Goal: Task Accomplishment & Management: Complete application form

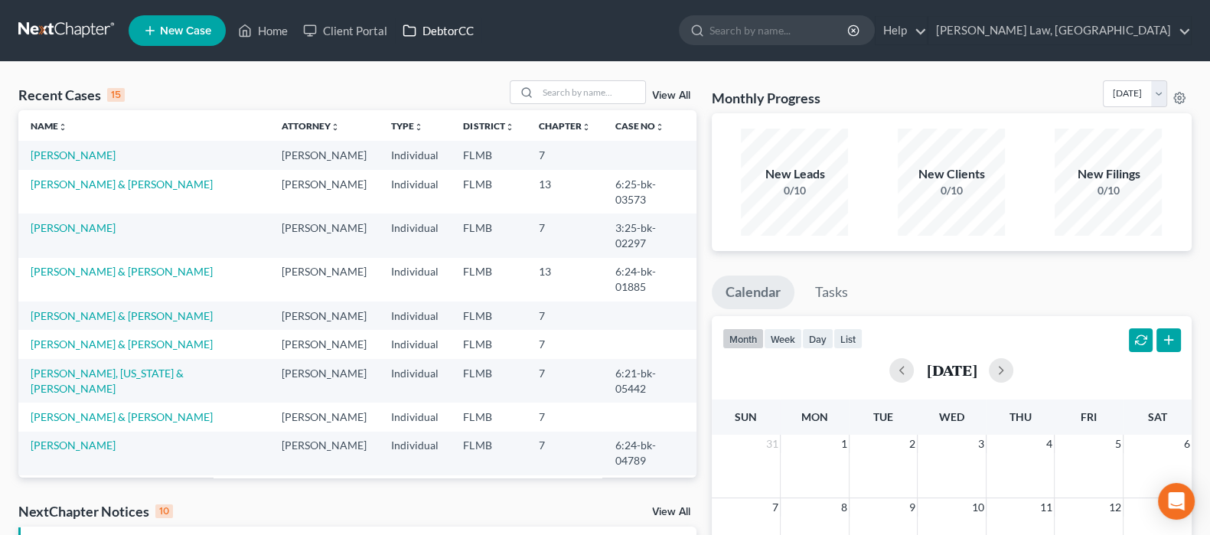
click at [422, 38] on link "DebtorCC" at bounding box center [438, 31] width 87 height 28
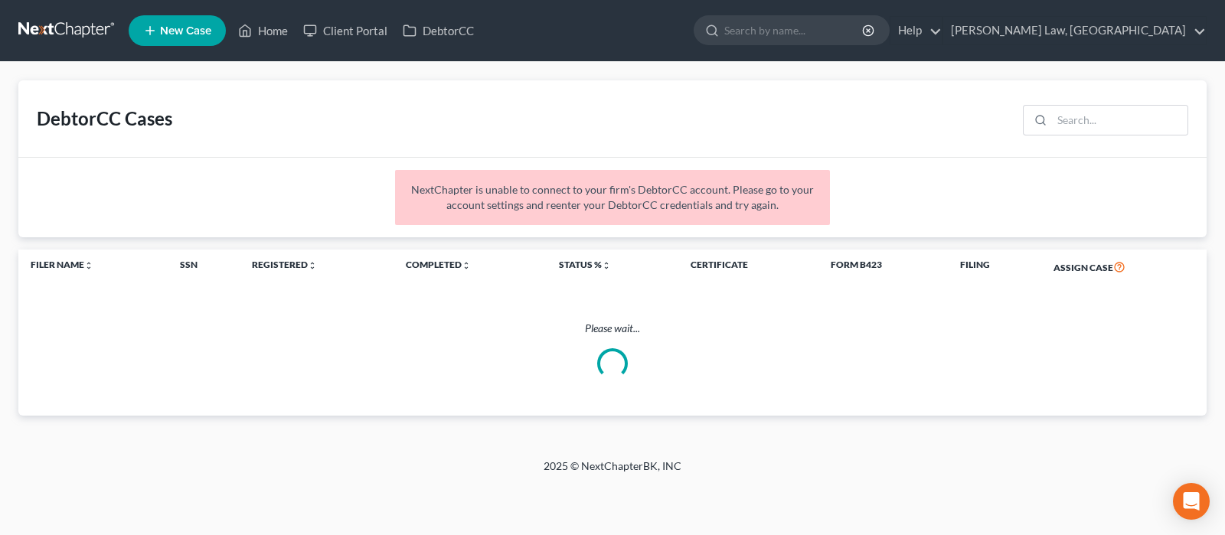
click at [361, 45] on ul "New Case Home Client Portal DebtorCC - No Result - See all results Or Press Ent…" at bounding box center [668, 31] width 1078 height 40
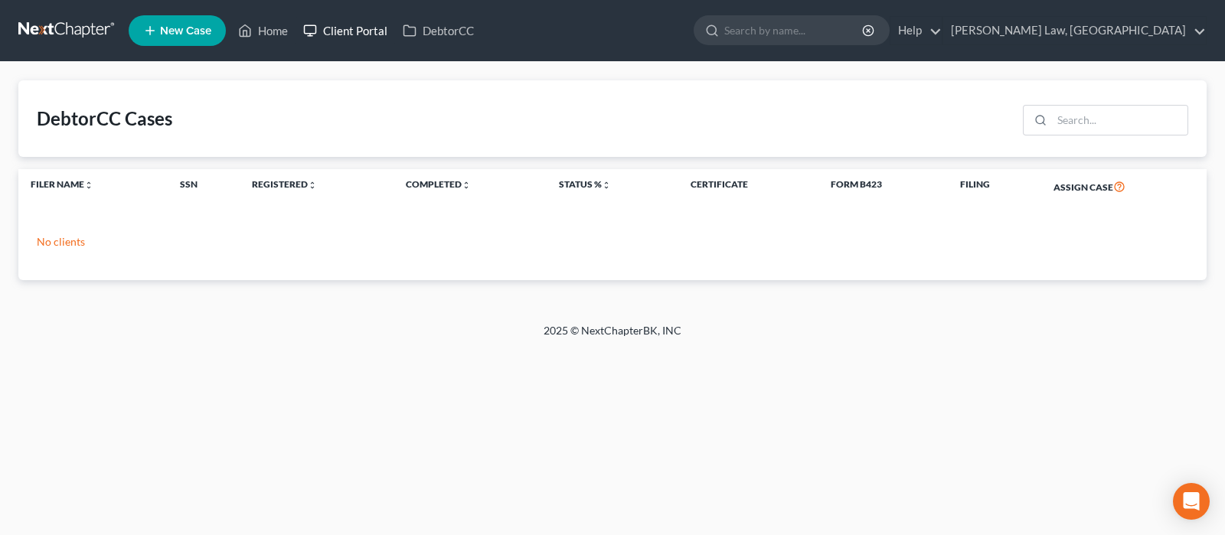
click at [330, 24] on link "Client Portal" at bounding box center [345, 31] width 100 height 28
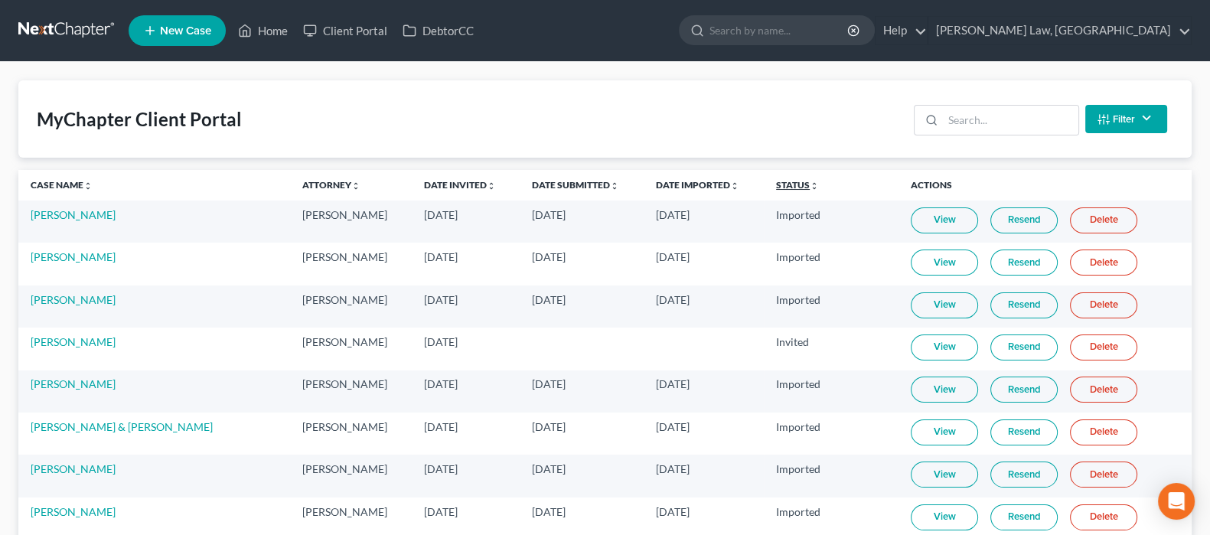
click at [776, 187] on link "Status unfold_more expand_more expand_less" at bounding box center [797, 184] width 43 height 11
click at [776, 186] on link "Status unfold_more expand_more expand_less" at bounding box center [798, 184] width 44 height 11
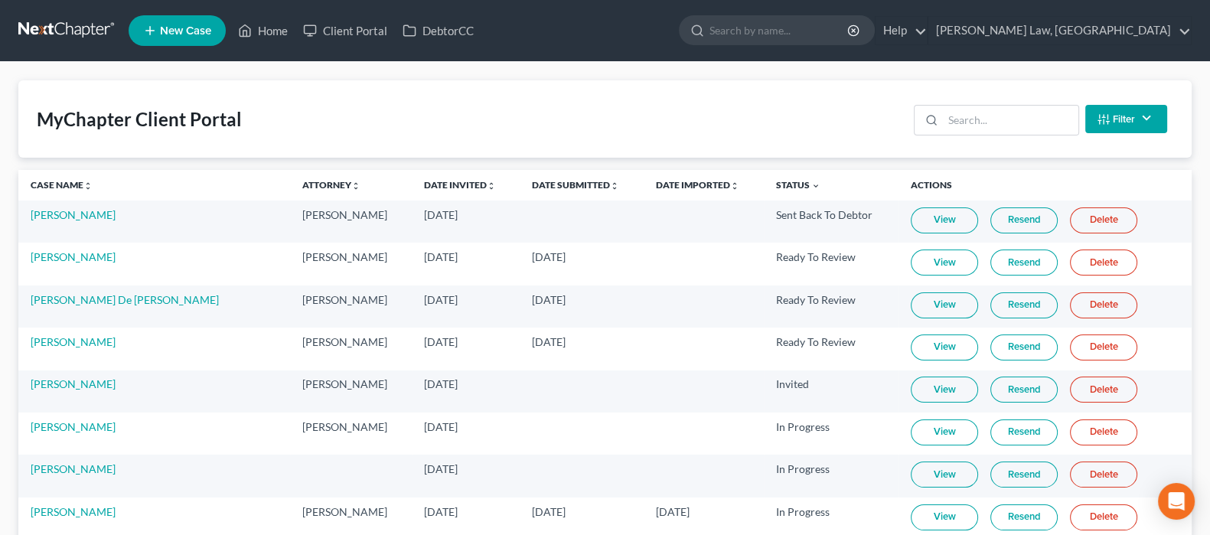
click at [1007, 342] on link "Resend" at bounding box center [1024, 348] width 67 height 26
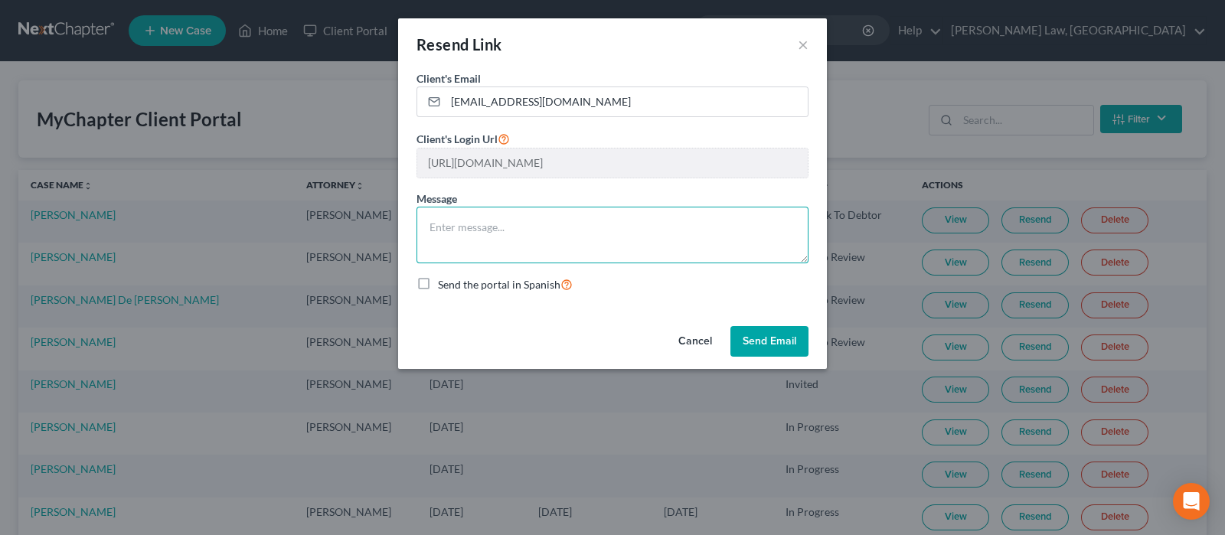
click at [547, 235] on textarea at bounding box center [612, 235] width 392 height 57
type textarea "Resent"
drag, startPoint x: 787, startPoint y: 342, endPoint x: 779, endPoint y: 346, distance: 8.6
click at [788, 341] on button "Send Email" at bounding box center [769, 341] width 78 height 31
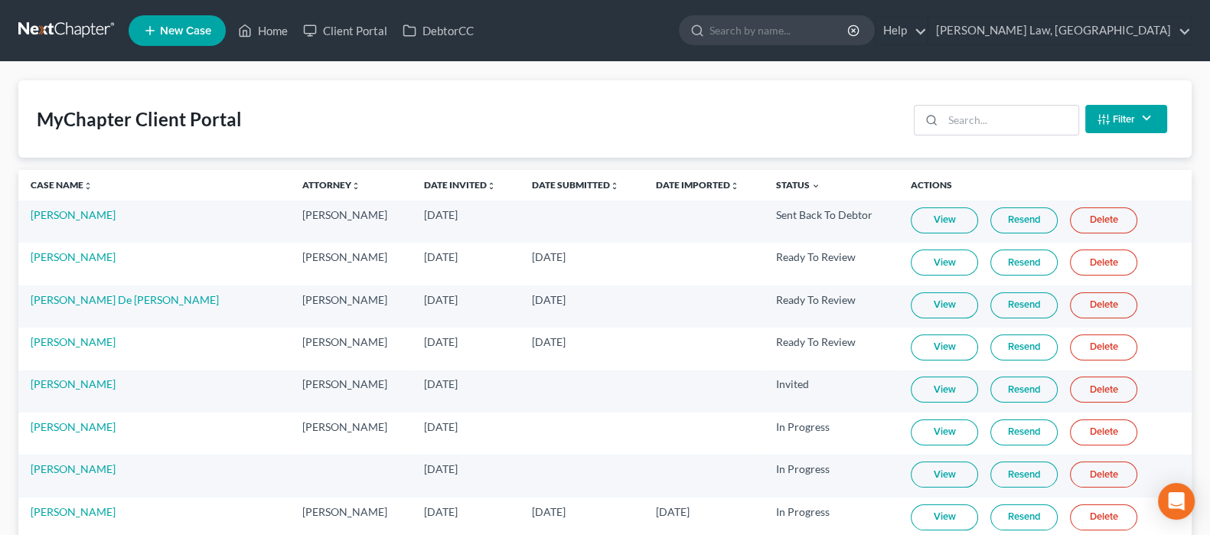
click at [75, 18] on link at bounding box center [67, 31] width 98 height 28
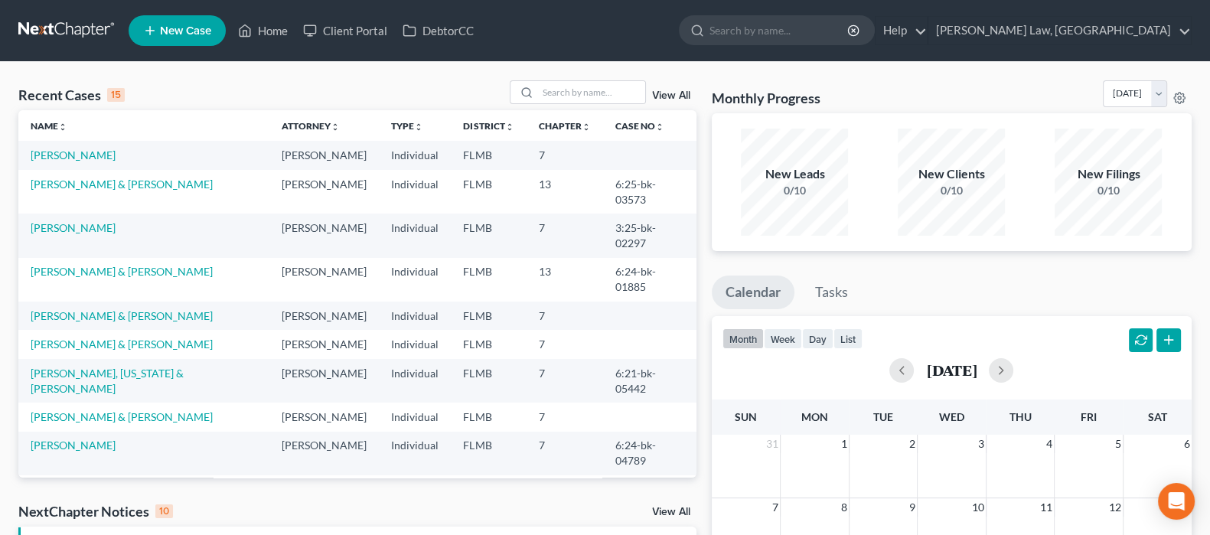
click at [181, 28] on span "New Case" at bounding box center [185, 30] width 51 height 11
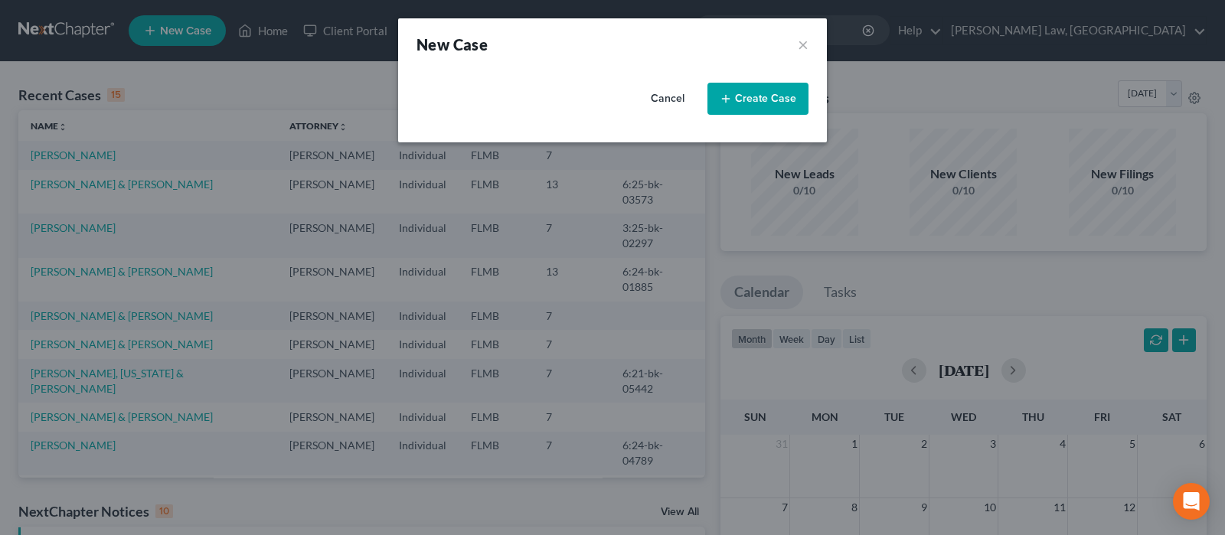
select select "15"
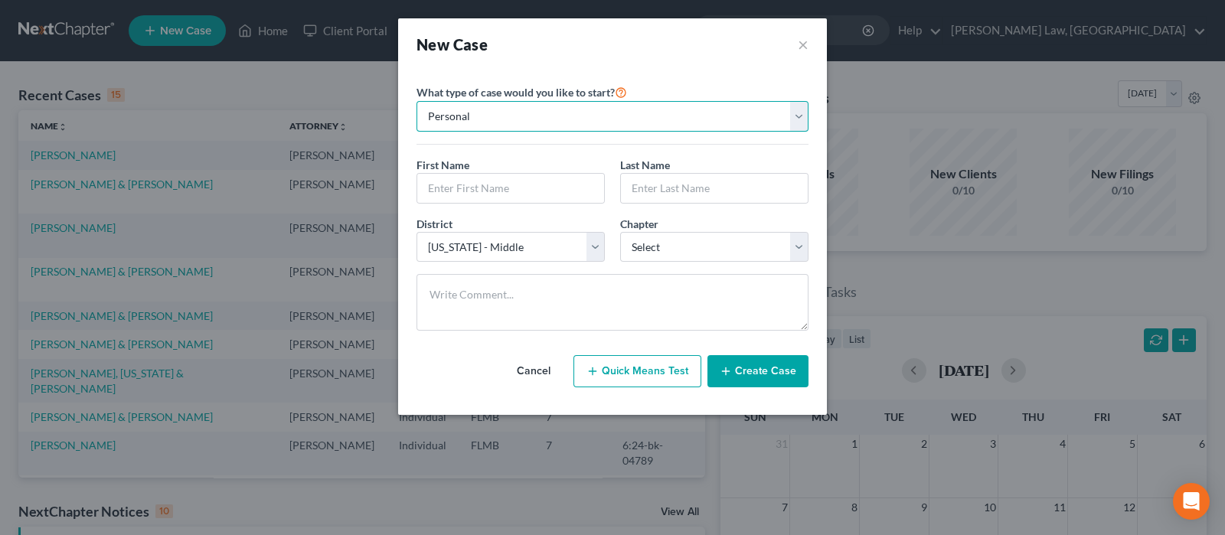
click at [557, 113] on select "Personal Business" at bounding box center [612, 116] width 392 height 31
click at [544, 114] on select "Personal Business" at bounding box center [612, 116] width 392 height 31
click at [496, 194] on input "text" at bounding box center [510, 188] width 187 height 29
type input "Thomas"
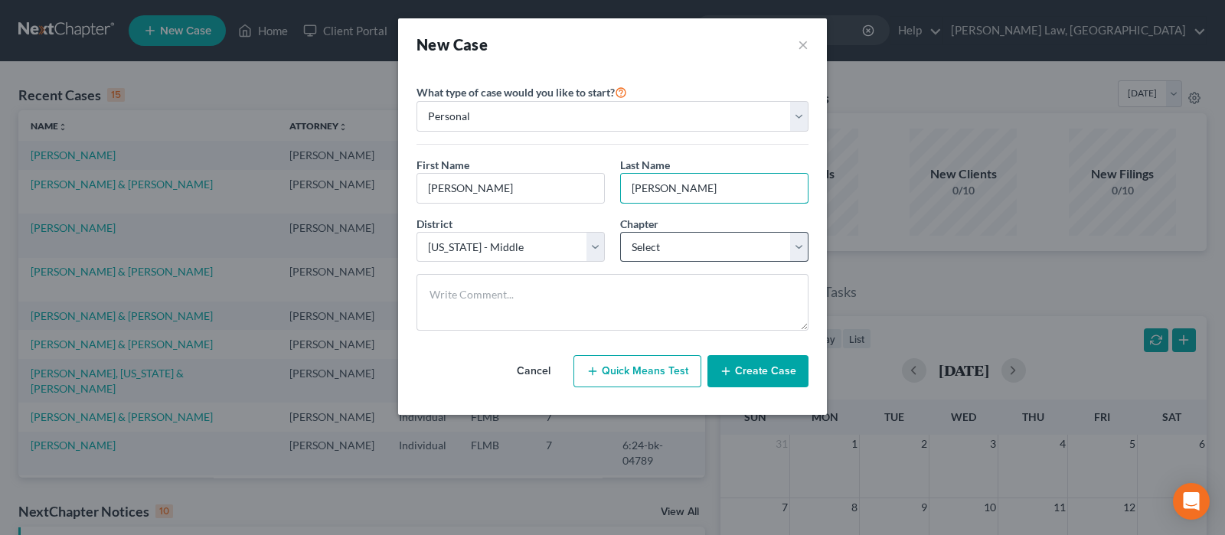
type input "Kennedy"
click at [666, 240] on select "Select 7 11 12 13" at bounding box center [714, 247] width 188 height 31
select select "0"
click at [620, 232] on select "Select 7 11 12 13" at bounding box center [714, 247] width 188 height 31
click at [762, 373] on button "Create Case" at bounding box center [757, 371] width 101 height 32
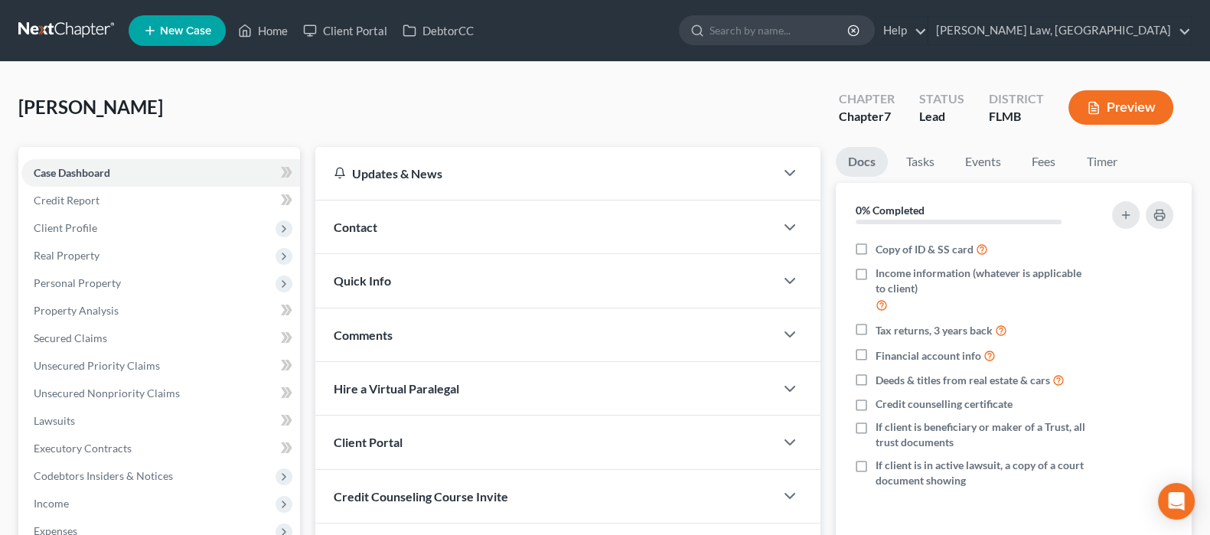
click at [472, 231] on div "Contact" at bounding box center [544, 227] width 459 height 53
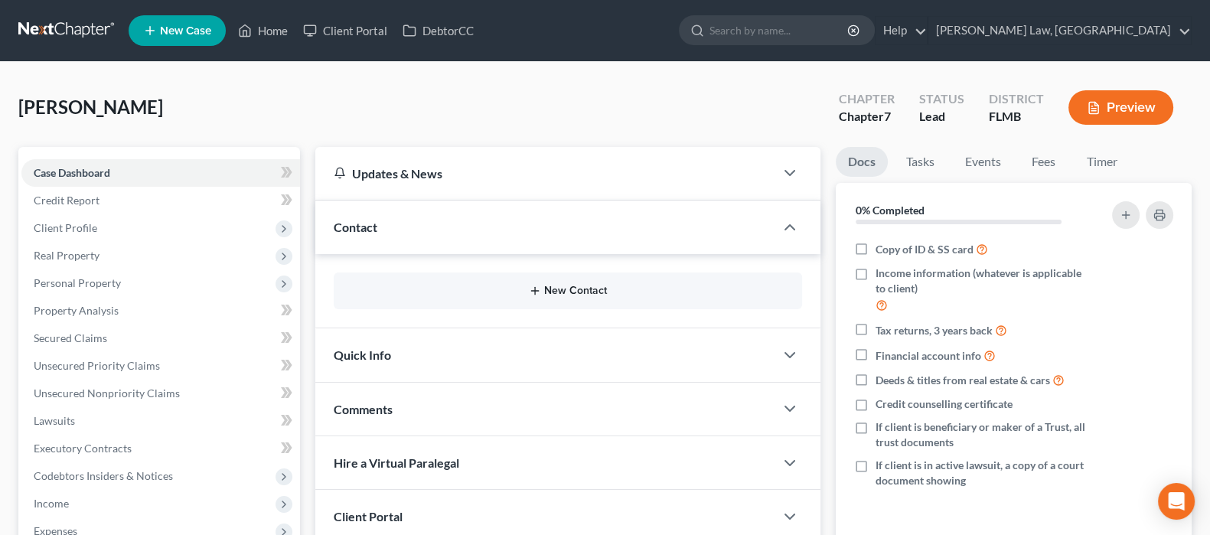
click at [566, 287] on button "New Contact" at bounding box center [567, 291] width 443 height 12
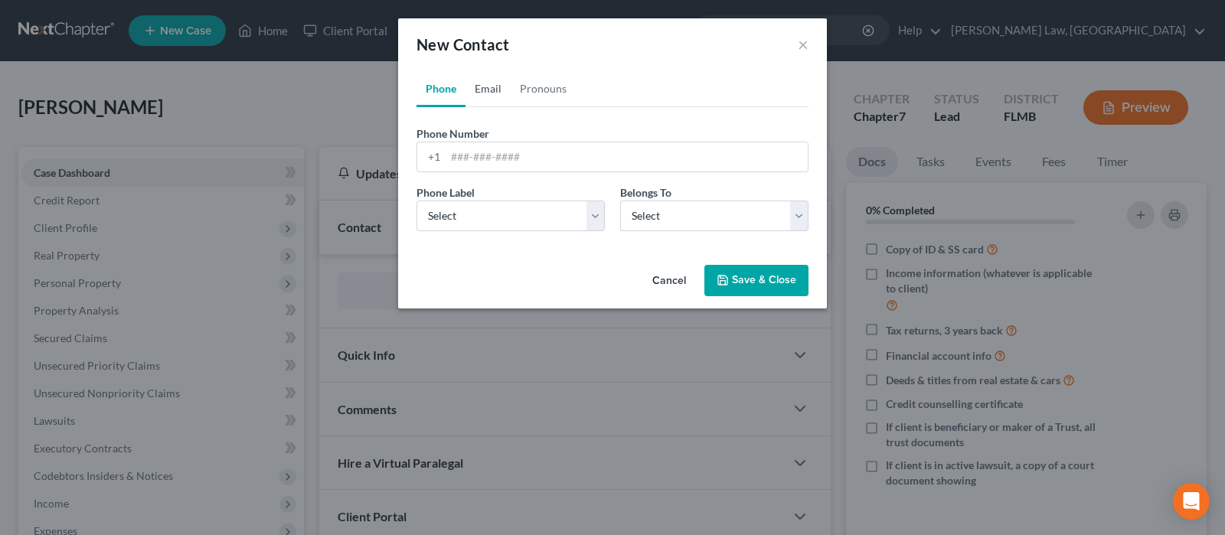
click at [494, 84] on link "Email" at bounding box center [487, 88] width 45 height 37
click at [534, 219] on select "Select Home Work Other" at bounding box center [510, 216] width 188 height 31
select select "0"
click at [416, 201] on select "Select Home Work Other" at bounding box center [510, 216] width 188 height 31
click at [670, 209] on select "Select Client Other" at bounding box center [714, 216] width 188 height 31
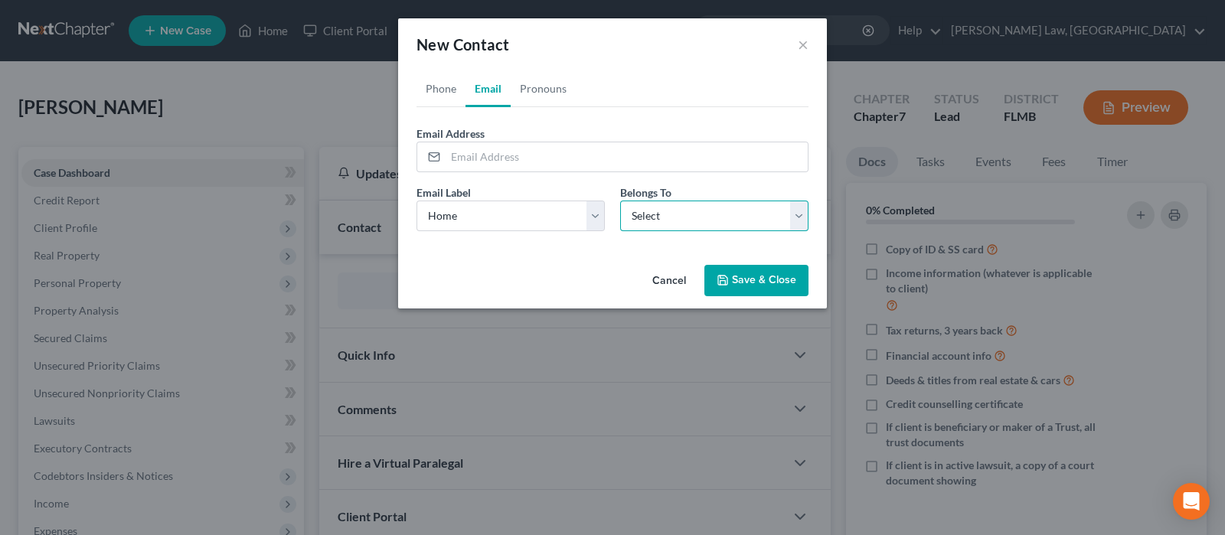
select select "0"
click at [620, 201] on select "Select Client Other" at bounding box center [714, 216] width 188 height 31
select select "0"
click at [505, 153] on input "email" at bounding box center [627, 156] width 362 height 29
paste input "tpk0427@aol.com"
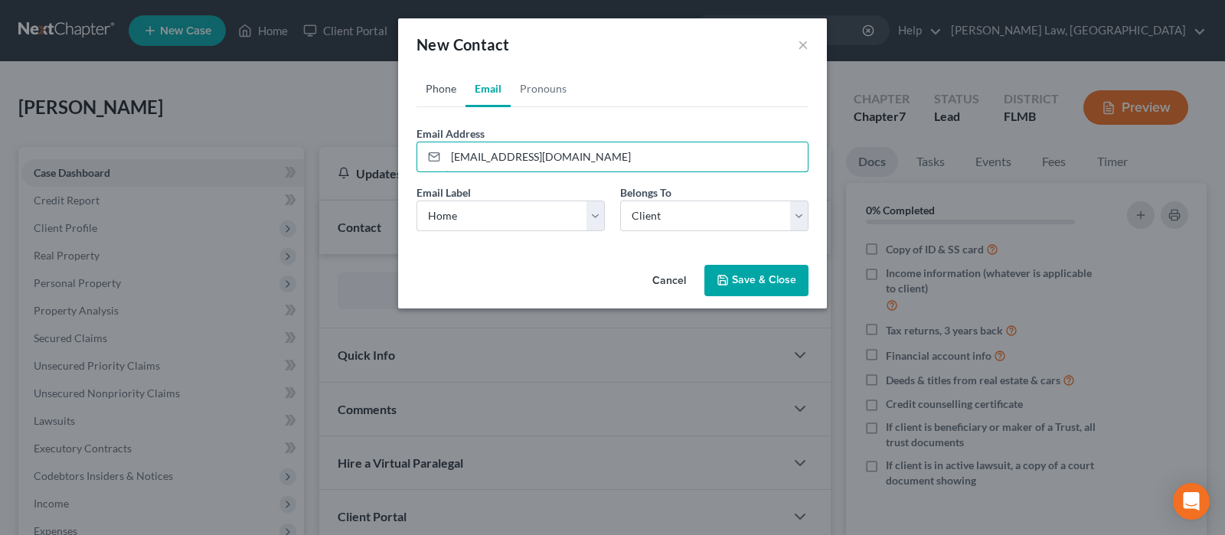
type input "tpk0427@aol.com"
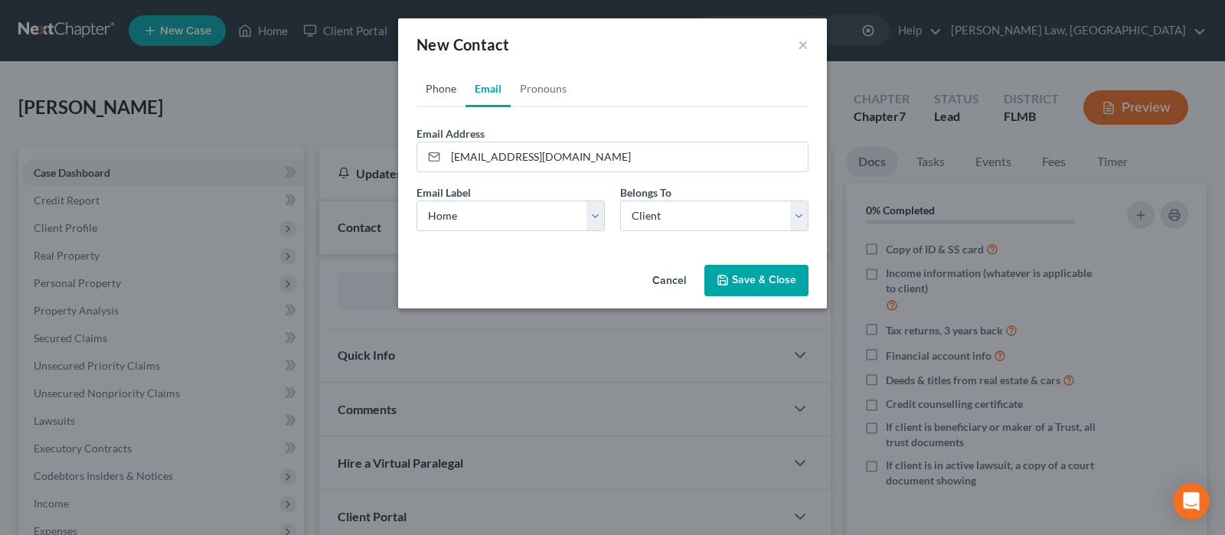
click at [448, 94] on link "Phone" at bounding box center [440, 88] width 49 height 37
click at [498, 158] on input "tel" at bounding box center [627, 156] width 362 height 29
click at [496, 159] on input "tel" at bounding box center [627, 156] width 362 height 29
drag, startPoint x: 521, startPoint y: 157, endPoint x: 429, endPoint y: 159, distance: 91.9
click at [373, 156] on div "New Contact × Phone Email Pronouns Phone Number * +1 Ext. Phone Label * Select …" at bounding box center [612, 267] width 1225 height 535
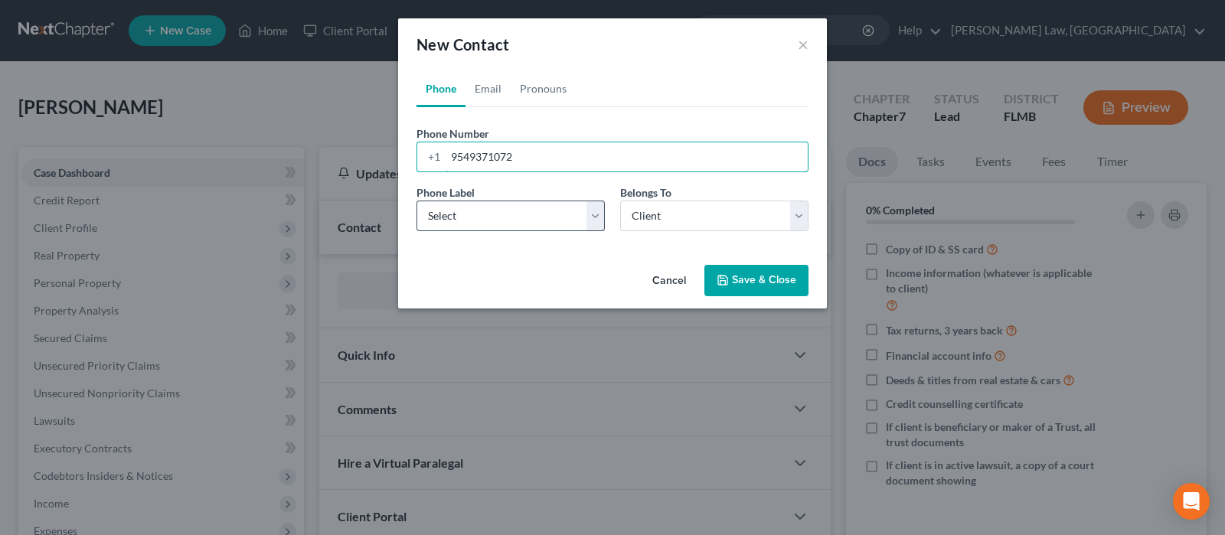
type input "9549371072"
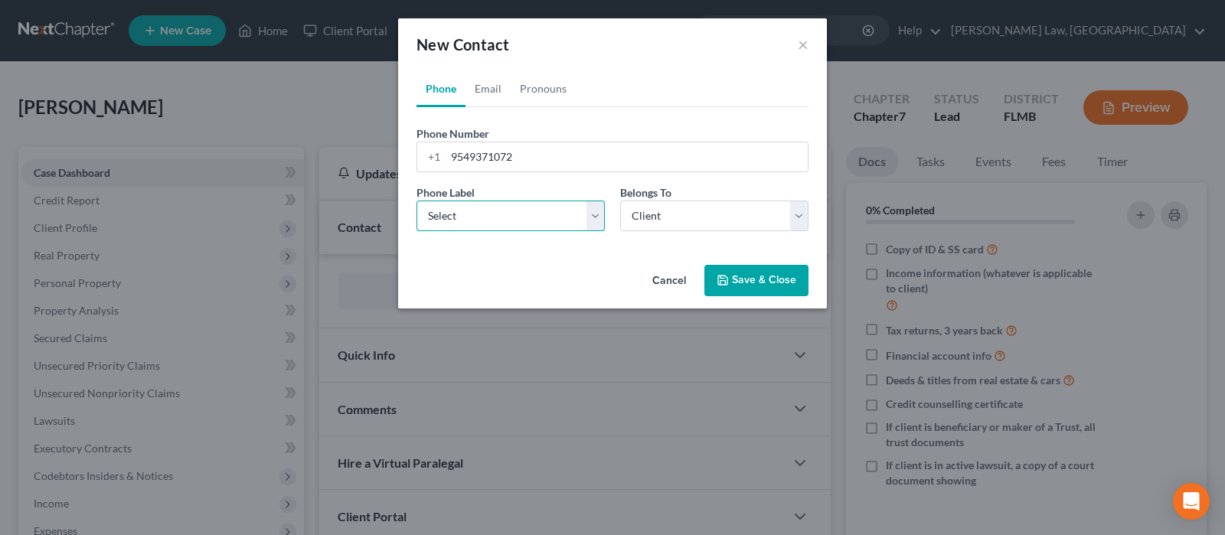
click at [559, 219] on select "Select Mobile Home Work Other" at bounding box center [510, 216] width 188 height 31
select select "0"
click at [416, 201] on select "Select Mobile Home Work Other" at bounding box center [510, 216] width 188 height 31
click at [764, 224] on select "Select Client Other" at bounding box center [714, 216] width 188 height 31
select select "1"
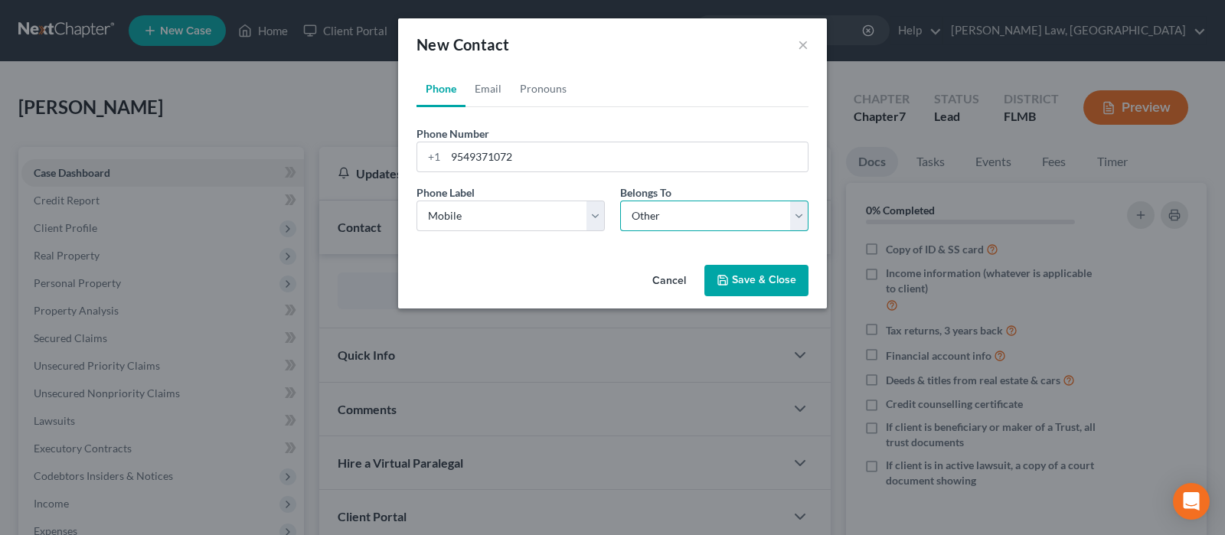
click at [620, 201] on select "Select Client Other" at bounding box center [714, 216] width 188 height 31
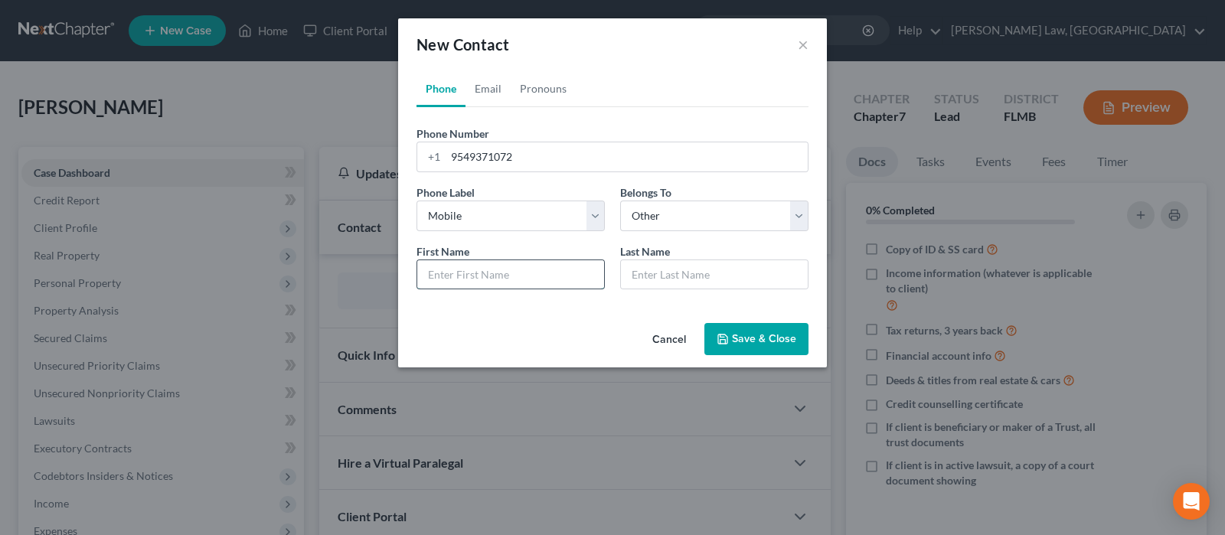
click at [542, 282] on input "text" at bounding box center [510, 274] width 187 height 29
type input "Chrissy"
type input "Kennedy"
click at [509, 312] on div "Phone Email Pronouns Phone Number * +1 9549371072 Ext. Phone Label * Select Mob…" at bounding box center [612, 193] width 429 height 246
click at [769, 334] on button "Save & Close" at bounding box center [756, 339] width 104 height 32
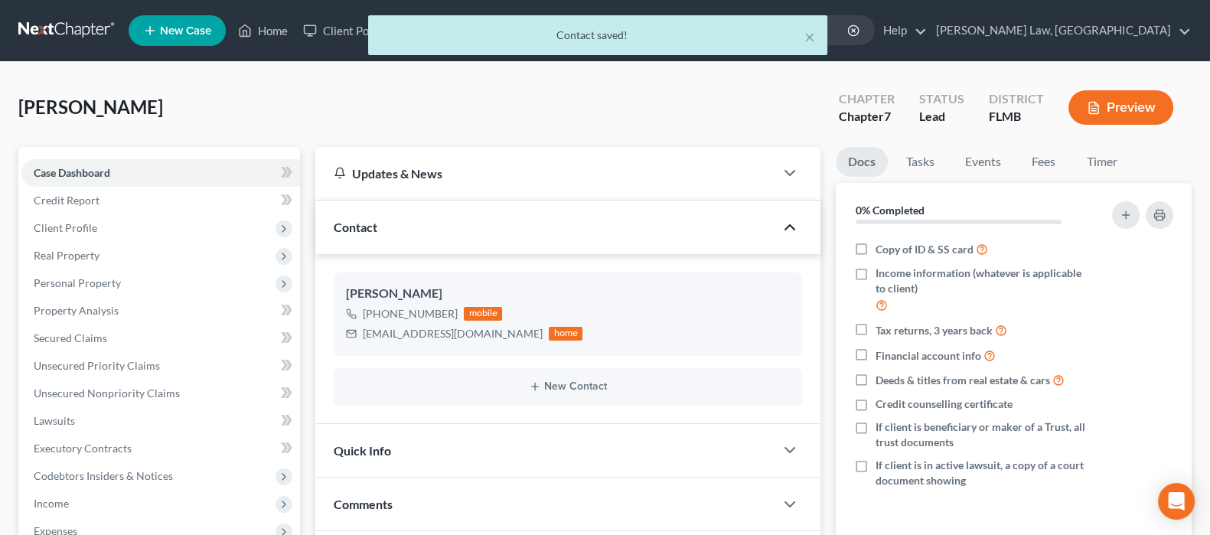
click at [787, 220] on icon "button" at bounding box center [790, 227] width 18 height 18
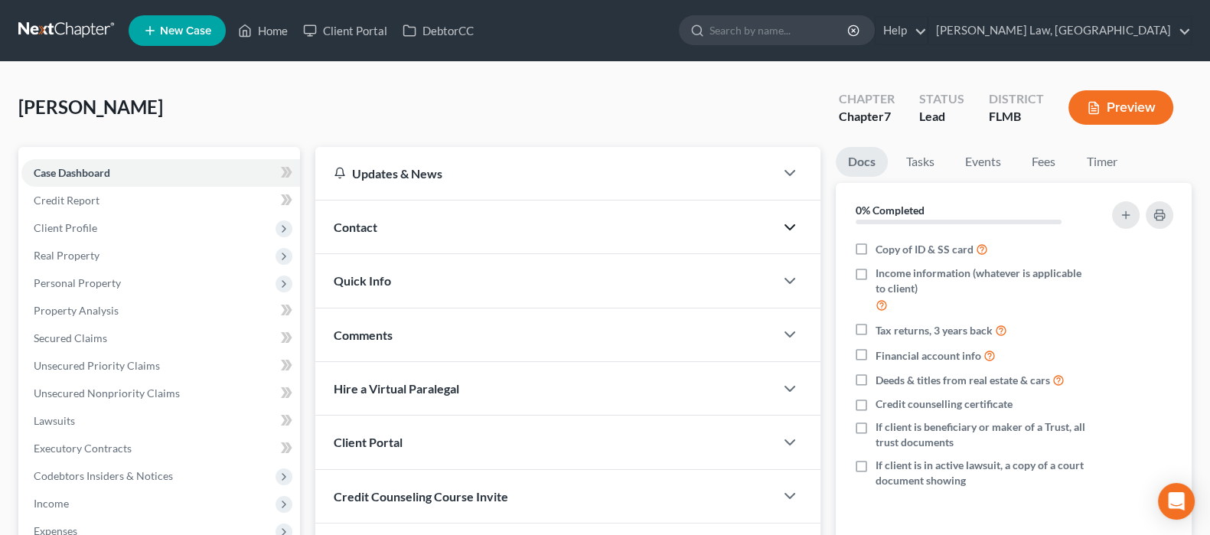
click at [509, 231] on div "Contact" at bounding box center [544, 227] width 459 height 53
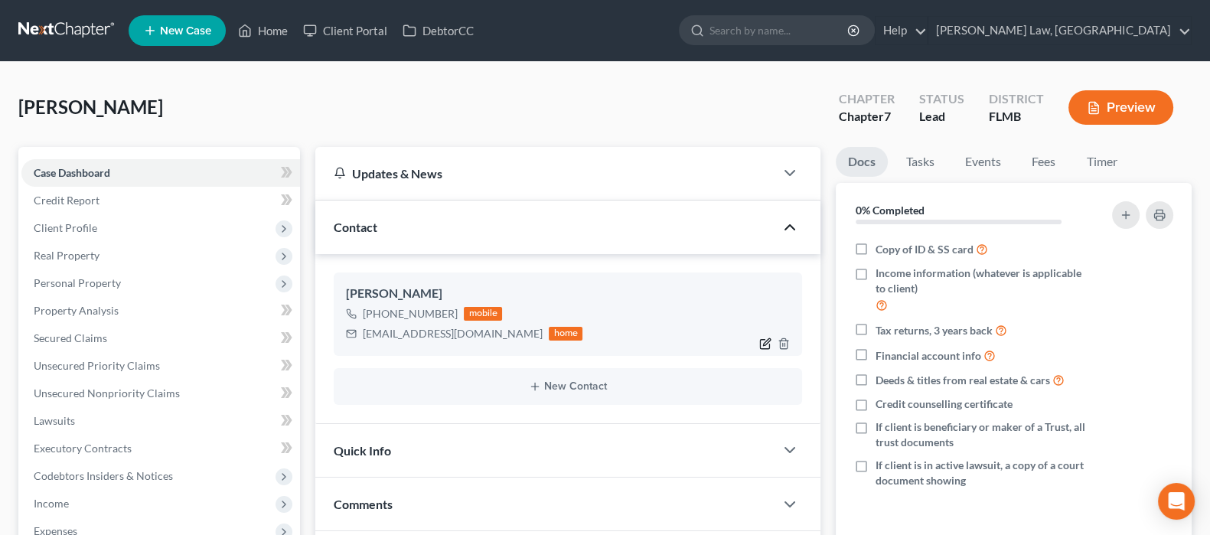
click at [759, 341] on icon "button" at bounding box center [765, 344] width 12 height 12
select select "0"
select select "1"
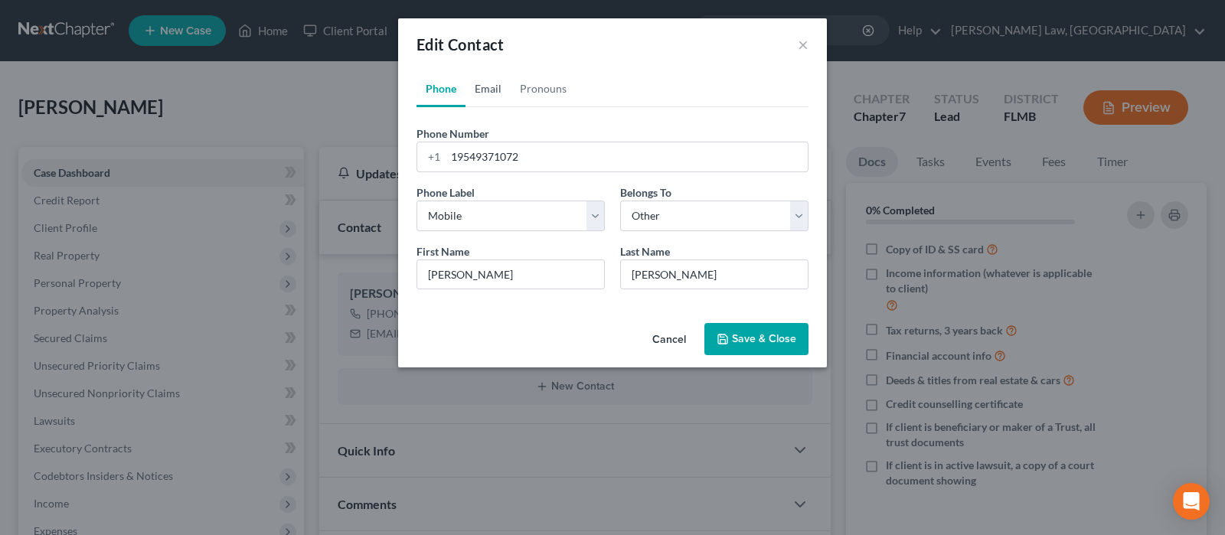
click at [488, 90] on link "Email" at bounding box center [487, 88] width 45 height 37
click at [672, 211] on select "Select Client Other" at bounding box center [714, 216] width 188 height 31
select select "0"
click at [620, 201] on select "Select Client Other" at bounding box center [714, 216] width 188 height 31
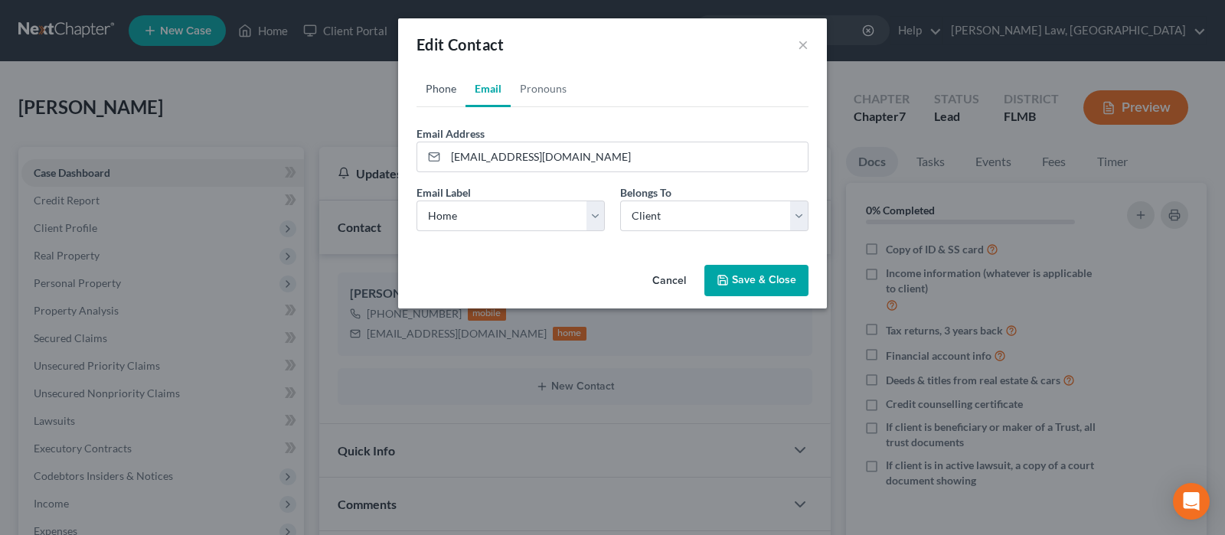
click at [439, 90] on link "Phone" at bounding box center [440, 88] width 49 height 37
click at [740, 289] on button "Save & Close" at bounding box center [756, 281] width 104 height 32
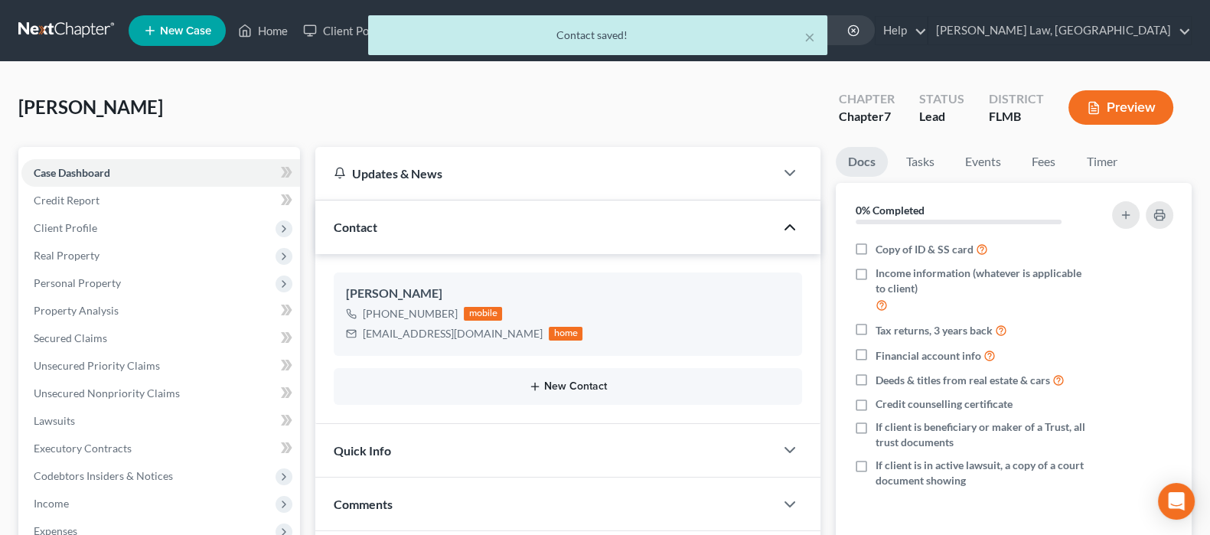
click at [558, 387] on button "New Contact" at bounding box center [567, 386] width 443 height 12
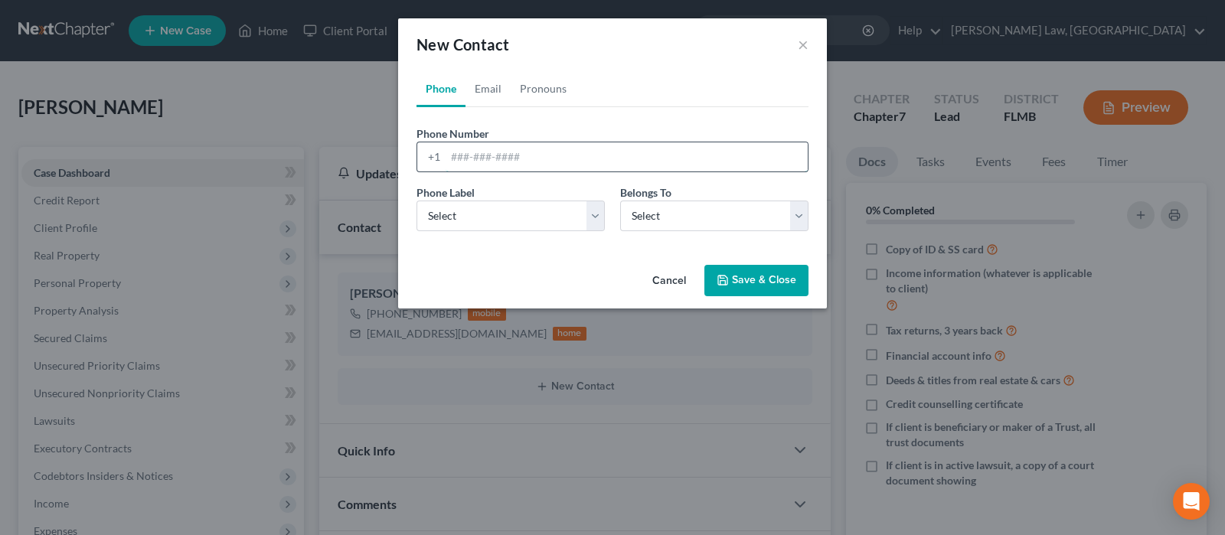
drag, startPoint x: 495, startPoint y: 154, endPoint x: 475, endPoint y: 154, distance: 20.7
click at [476, 155] on input "tel" at bounding box center [627, 156] width 362 height 29
click at [475, 154] on input "tel" at bounding box center [627, 156] width 362 height 29
click at [490, 90] on link "Email" at bounding box center [487, 88] width 45 height 37
click at [524, 152] on input "email" at bounding box center [627, 156] width 362 height 29
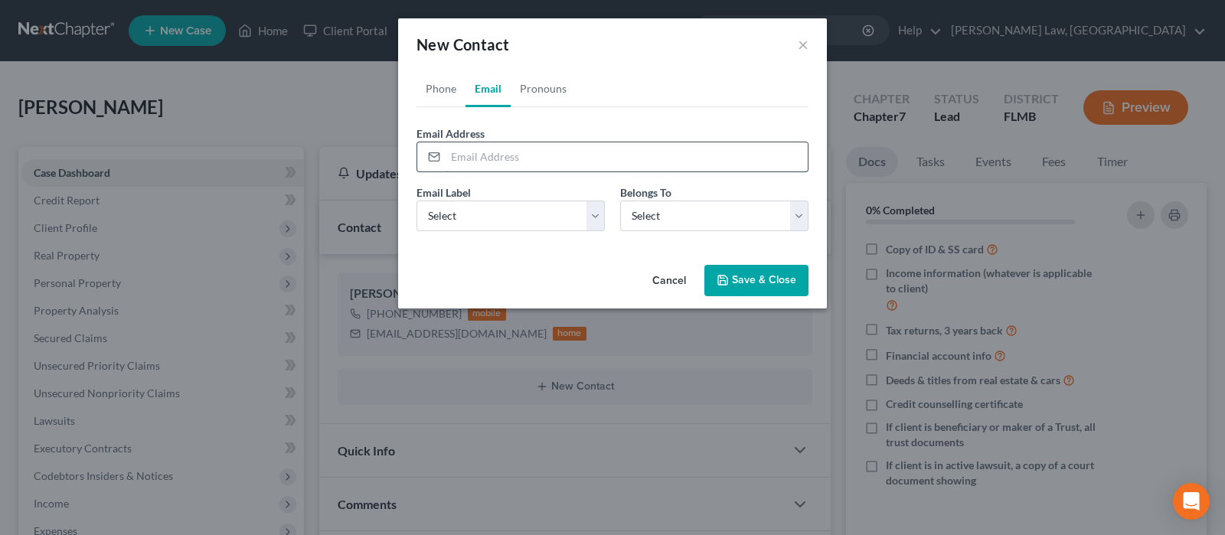
paste input "[EMAIL_ADDRESS][DOMAIN_NAME]"
type input "[EMAIL_ADDRESS][DOMAIN_NAME]"
click at [662, 215] on select "Select Client Other" at bounding box center [714, 216] width 188 height 31
select select "1"
click at [620, 201] on select "Select Client Other" at bounding box center [714, 216] width 188 height 31
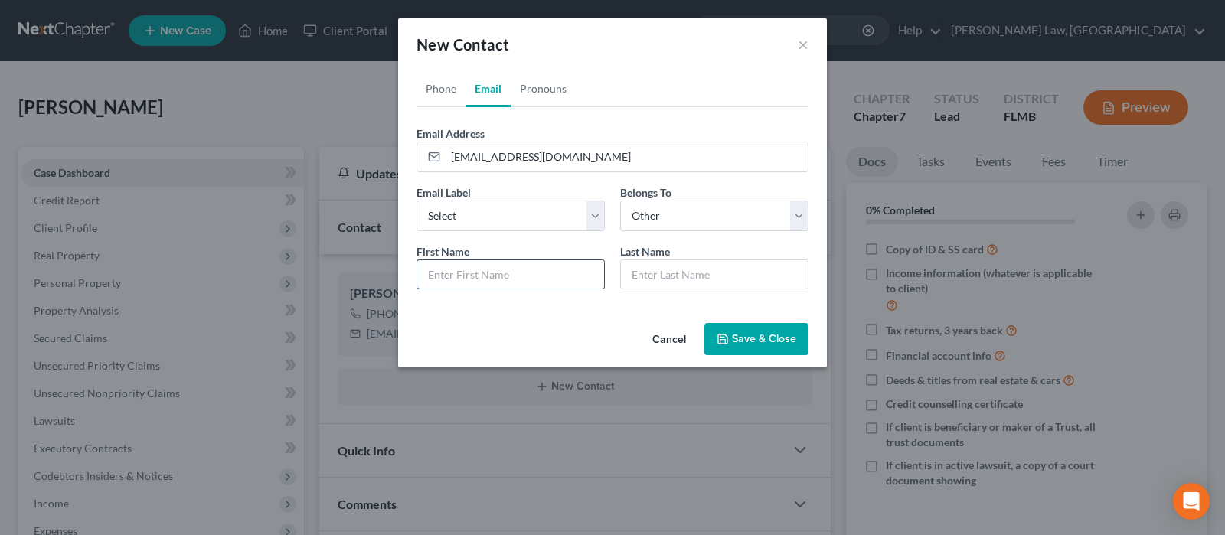
click at [541, 271] on input "text" at bounding box center [510, 274] width 187 height 29
type input "Chrissy"
type input "Kennedy"
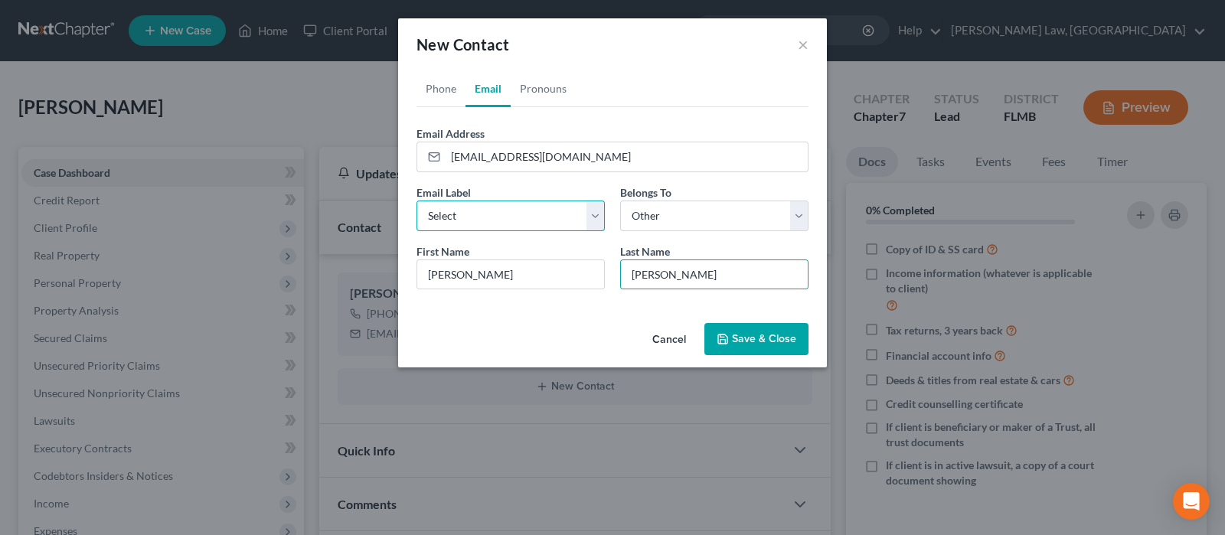
click at [528, 216] on select "Select Home Work Other" at bounding box center [510, 216] width 188 height 31
select select "0"
click at [416, 201] on select "Select Home Work Other" at bounding box center [510, 216] width 188 height 31
click at [737, 342] on button "Save & Close" at bounding box center [756, 339] width 104 height 32
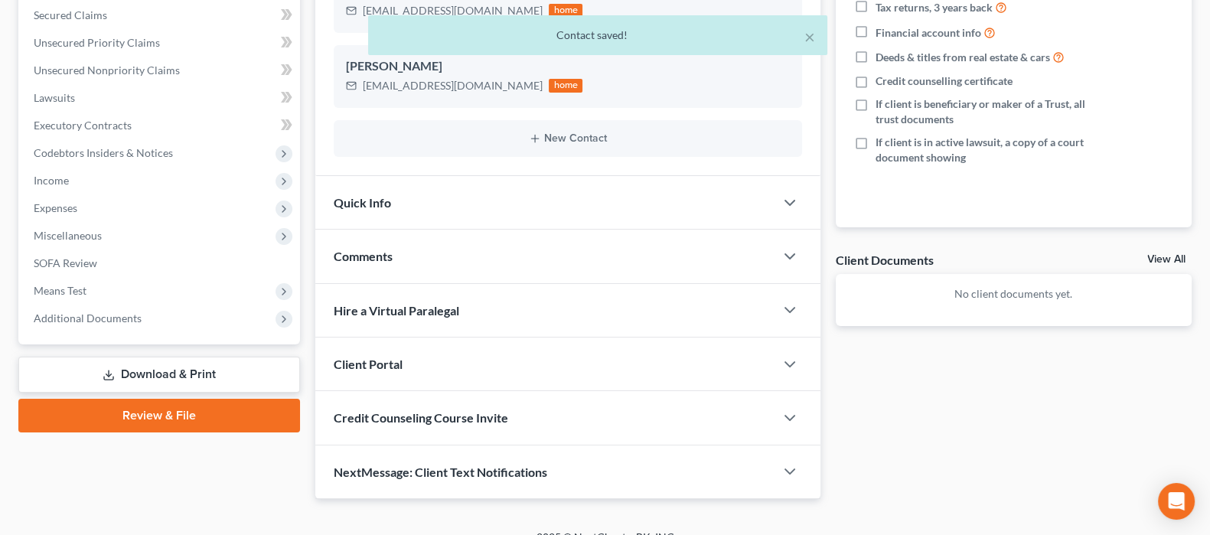
scroll to position [343, 0]
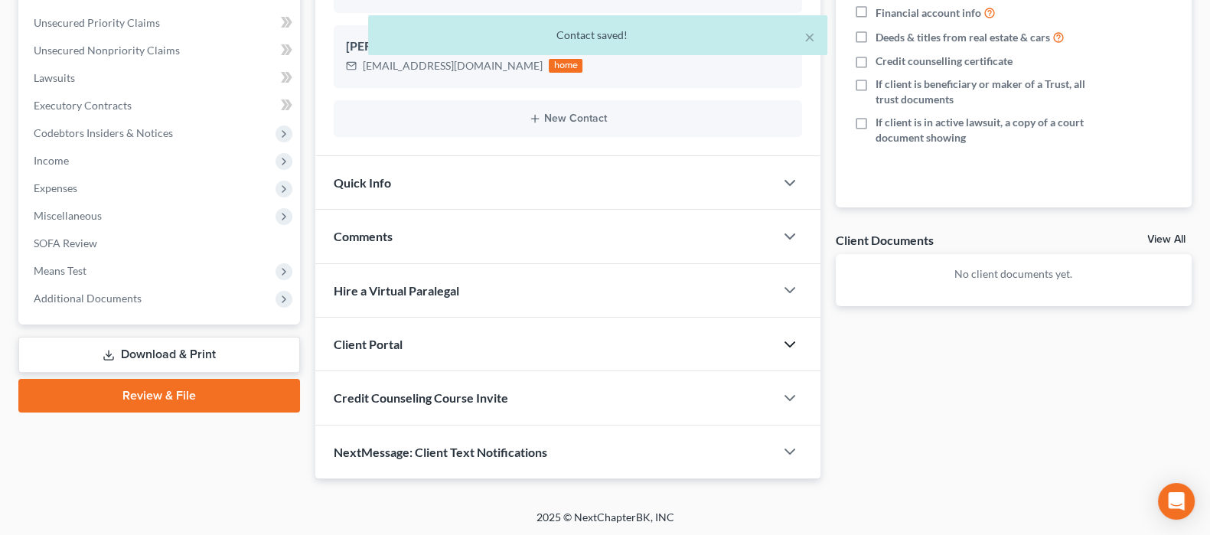
click at [790, 338] on icon "button" at bounding box center [790, 344] width 18 height 18
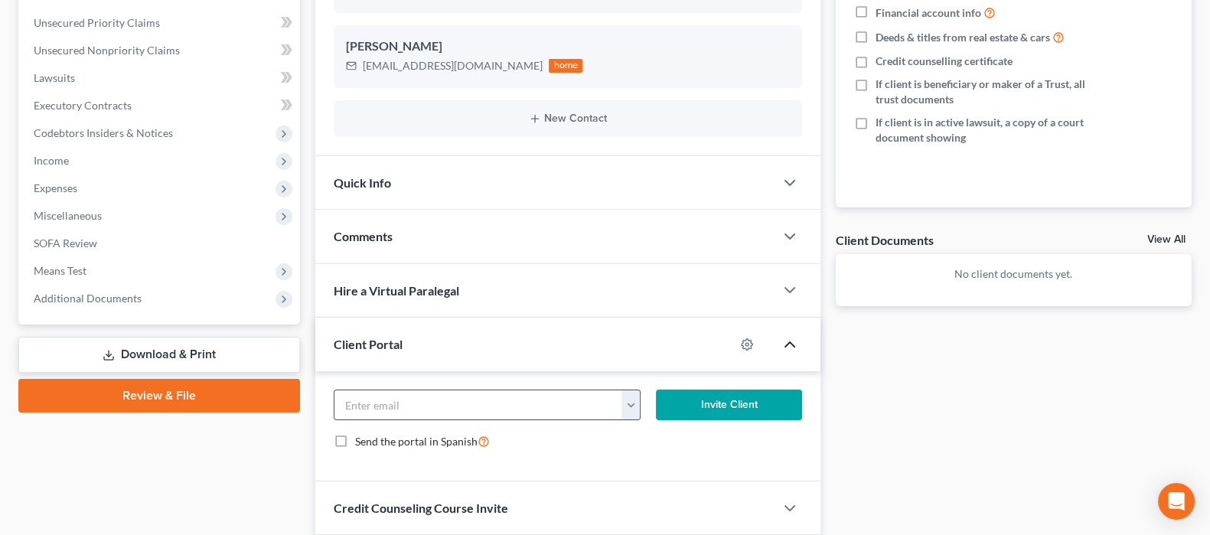
click at [631, 404] on button "button" at bounding box center [631, 404] width 18 height 29
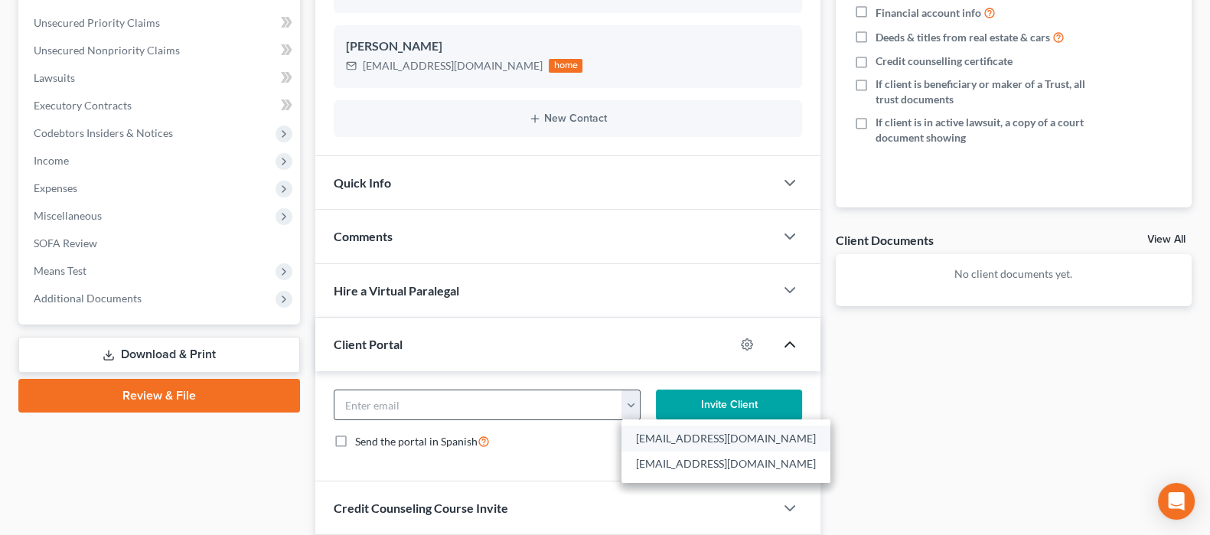
click at [664, 434] on link "tpk0427@aol.com" at bounding box center [726, 439] width 209 height 26
type input "tpk0427@aol.com"
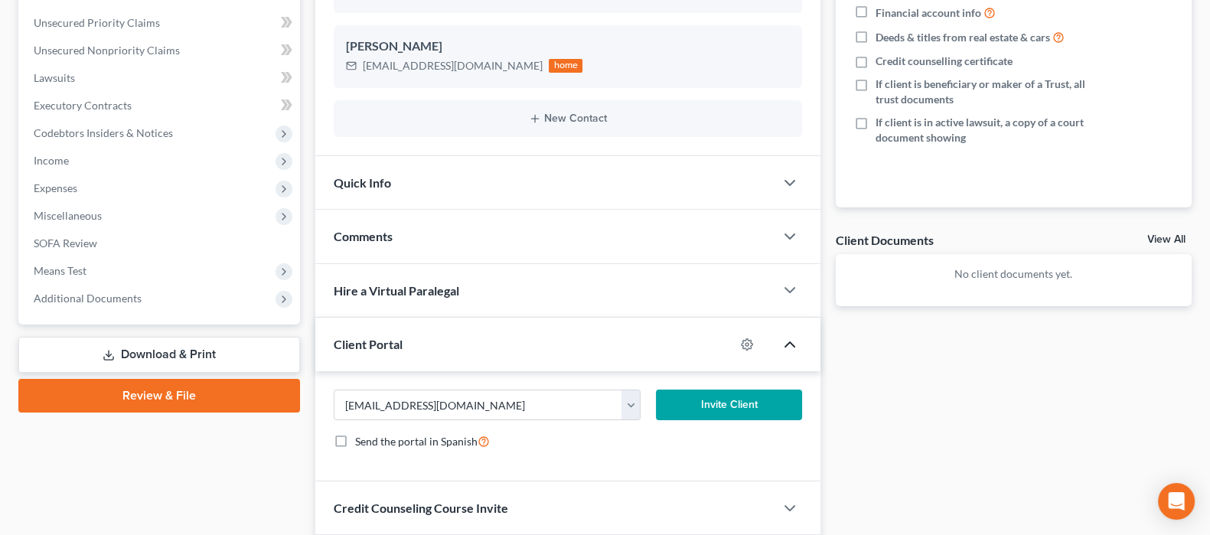
click at [726, 399] on button "Invite Client" at bounding box center [728, 405] width 145 height 31
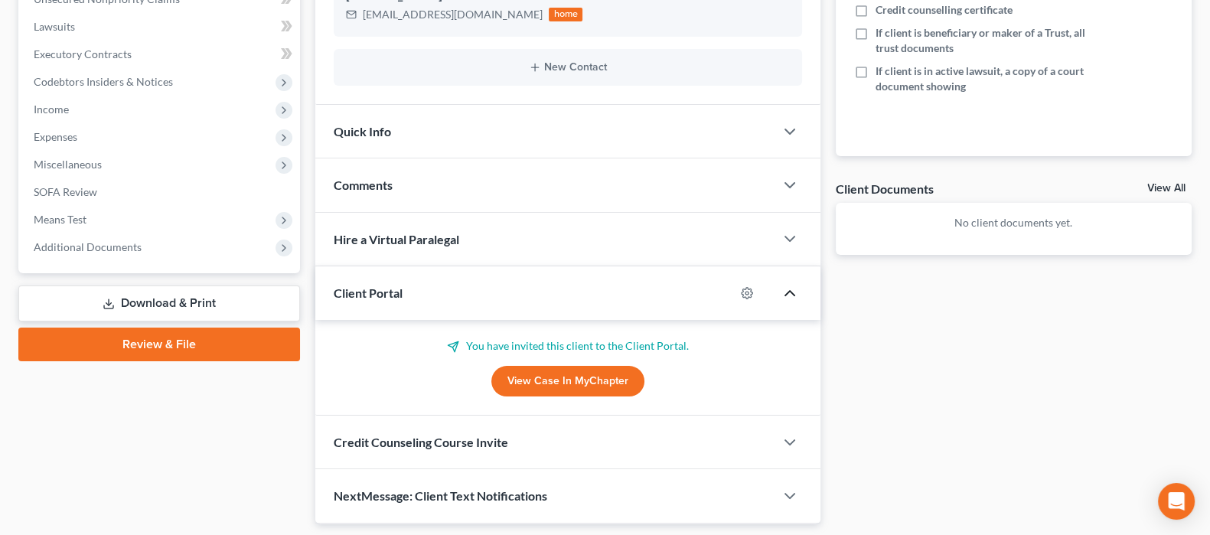
scroll to position [438, 0]
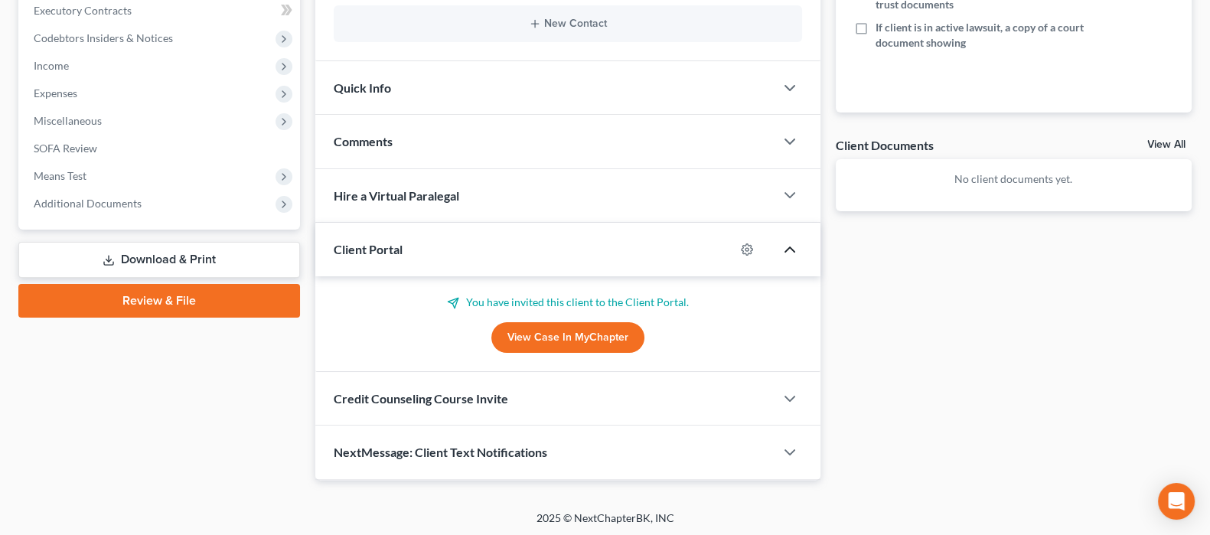
click at [795, 246] on icon "button" at bounding box center [790, 249] width 18 height 18
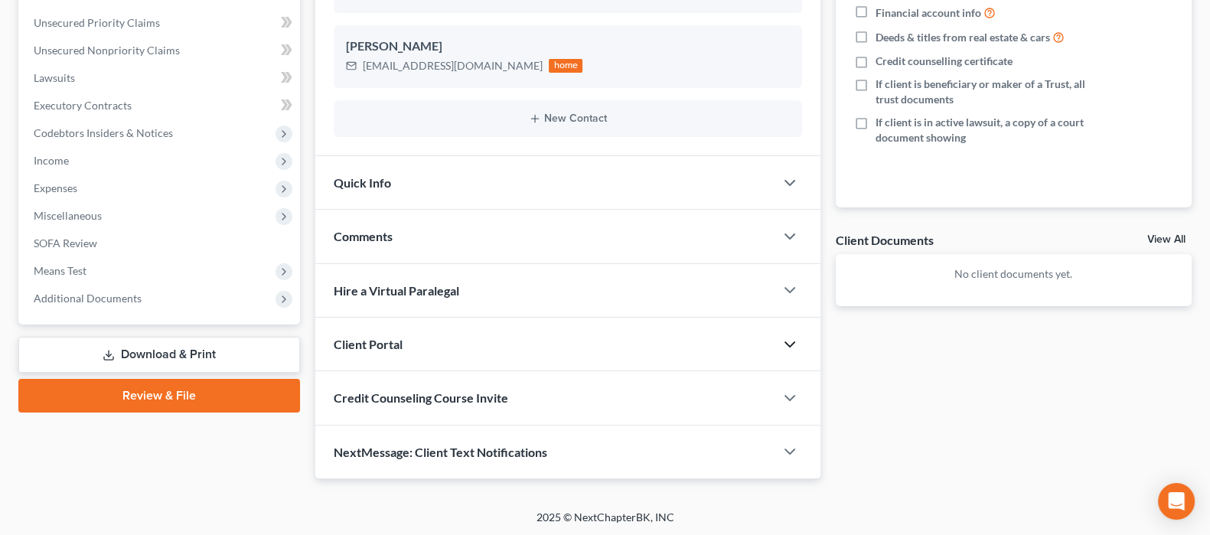
drag, startPoint x: 792, startPoint y: 342, endPoint x: 784, endPoint y: 340, distance: 8.7
click at [789, 340] on icon "button" at bounding box center [790, 344] width 18 height 18
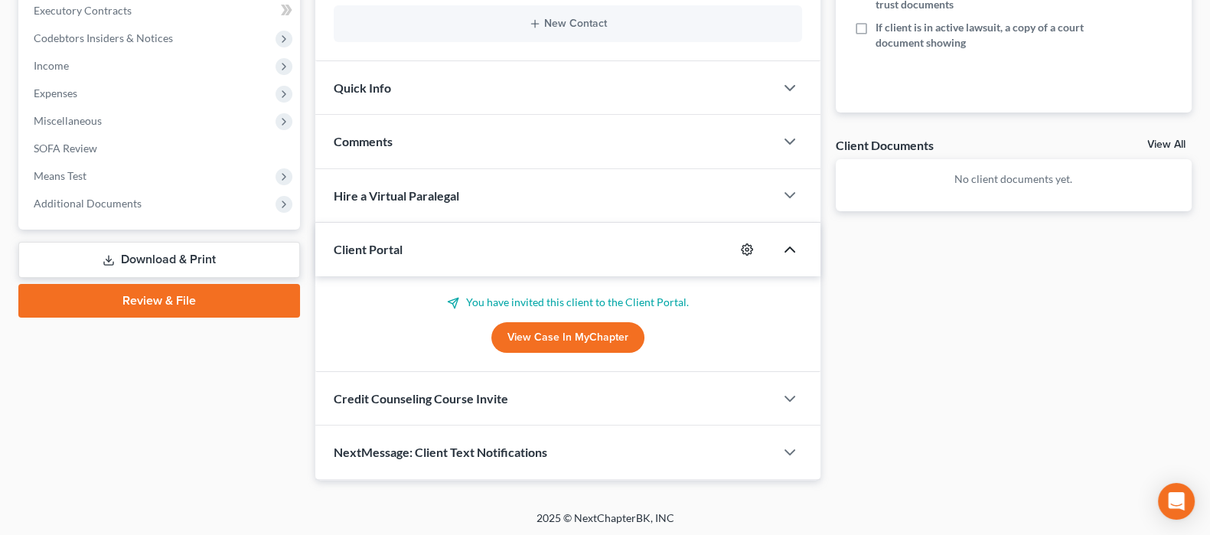
click at [746, 246] on icon "button" at bounding box center [747, 249] width 12 height 12
select select "0"
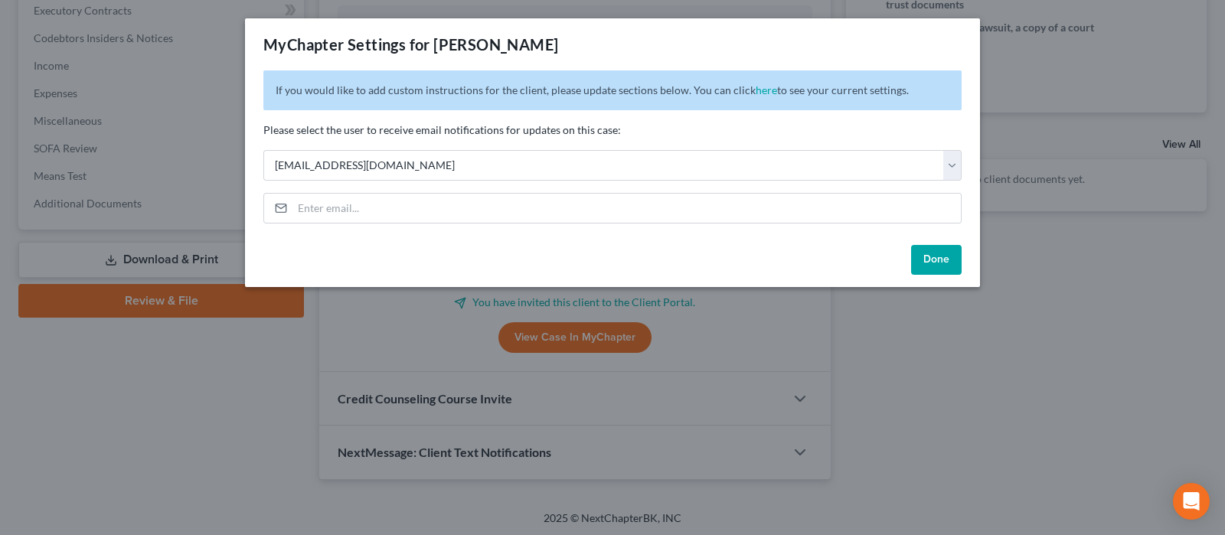
drag, startPoint x: 933, startPoint y: 259, endPoint x: 903, endPoint y: 250, distance: 31.0
click at [932, 258] on button "Done" at bounding box center [936, 260] width 51 height 31
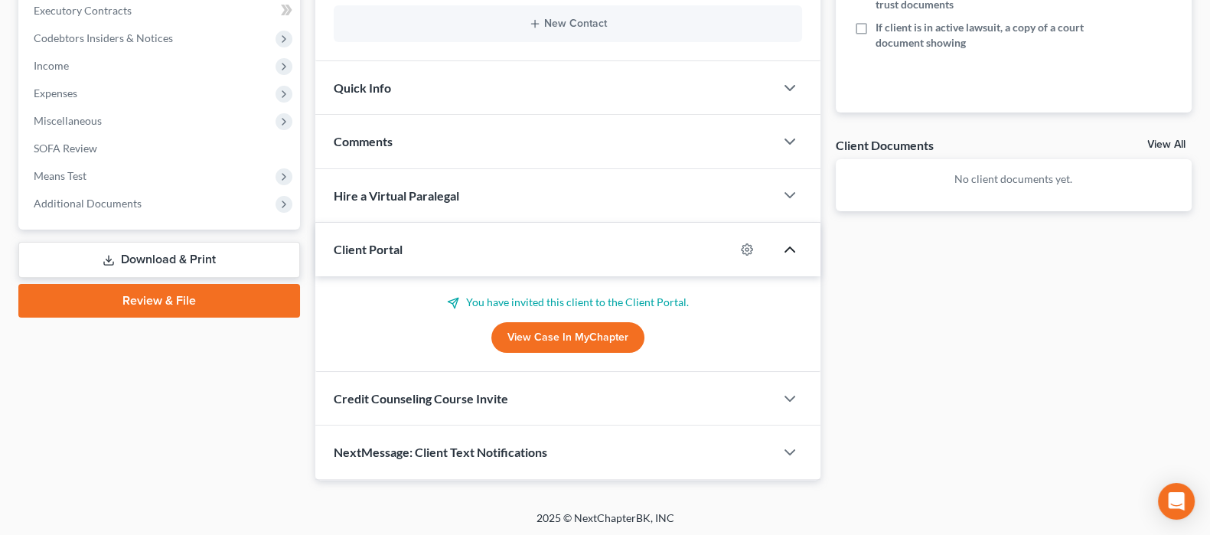
click at [544, 299] on p "You have invited this client to the Client Portal." at bounding box center [568, 302] width 468 height 15
click at [544, 335] on link "View Case in MyChapter" at bounding box center [567, 337] width 153 height 31
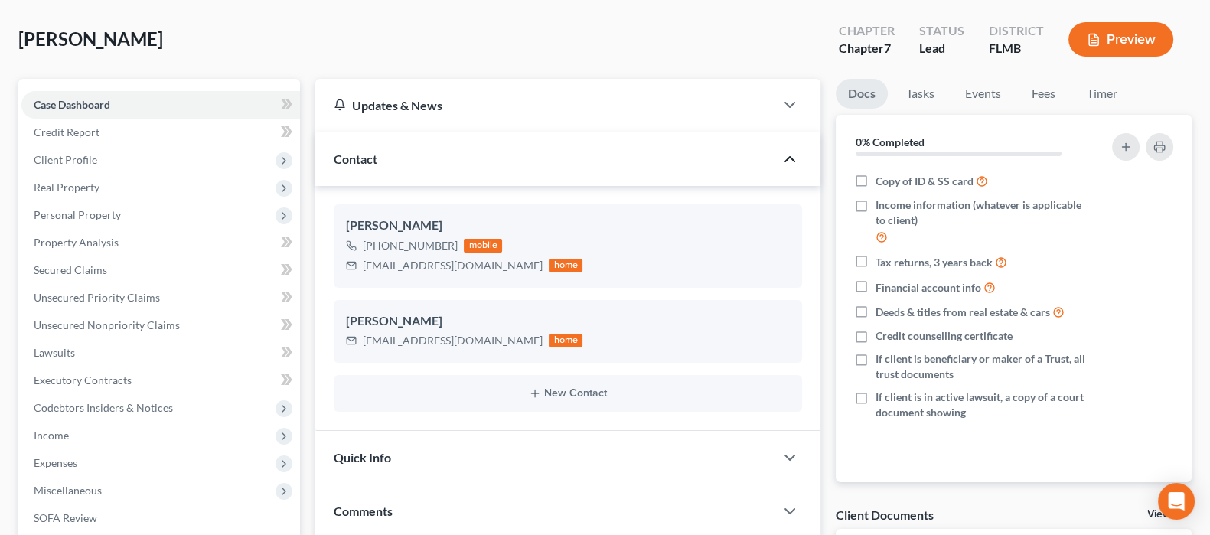
scroll to position [0, 0]
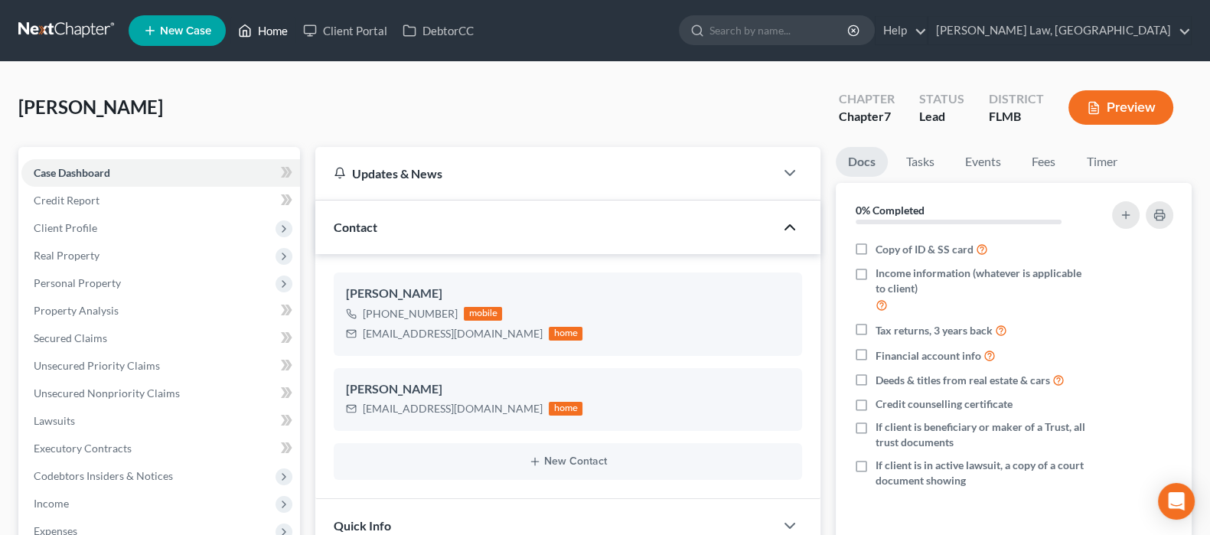
click at [285, 24] on link "Home" at bounding box center [262, 31] width 65 height 28
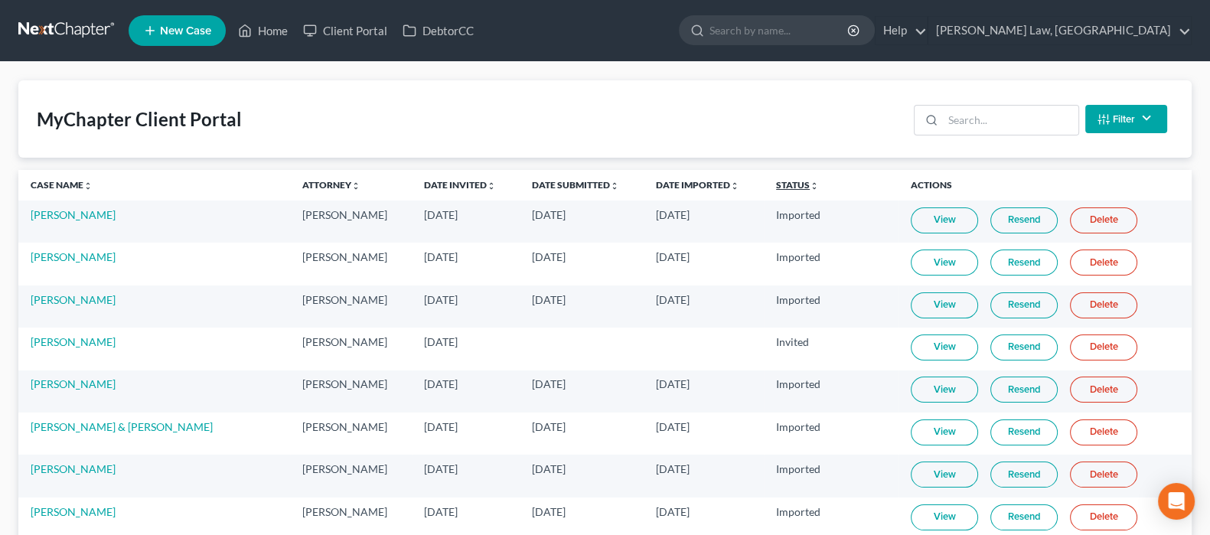
click at [776, 185] on link "Status unfold_more expand_more expand_less" at bounding box center [797, 184] width 43 height 11
click at [776, 179] on link "Status unfold_more expand_more expand_less" at bounding box center [798, 184] width 44 height 11
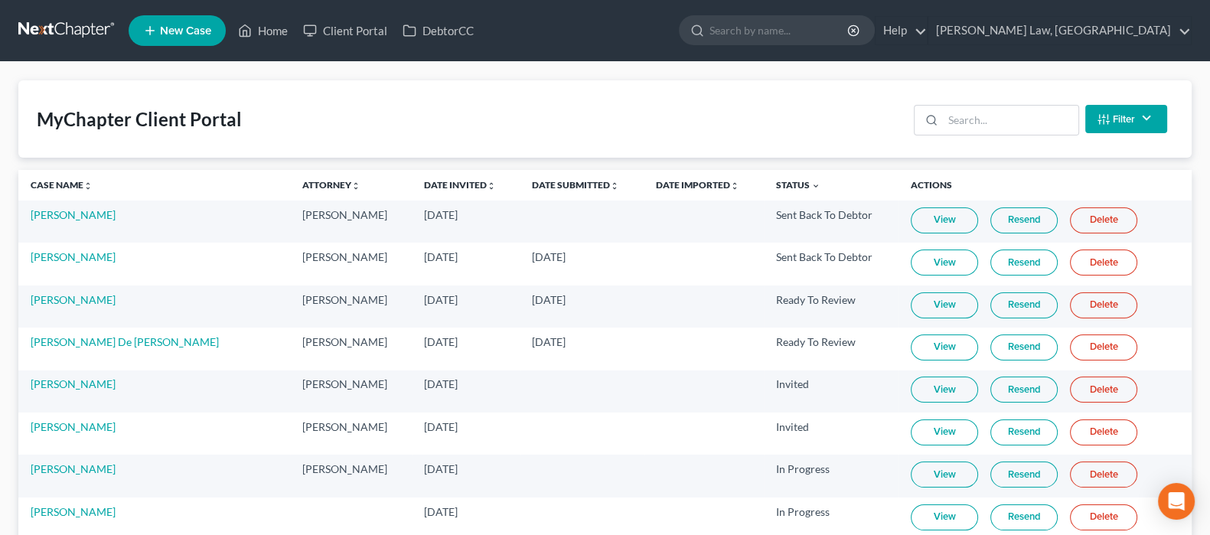
click at [1017, 430] on link "Resend" at bounding box center [1024, 433] width 67 height 26
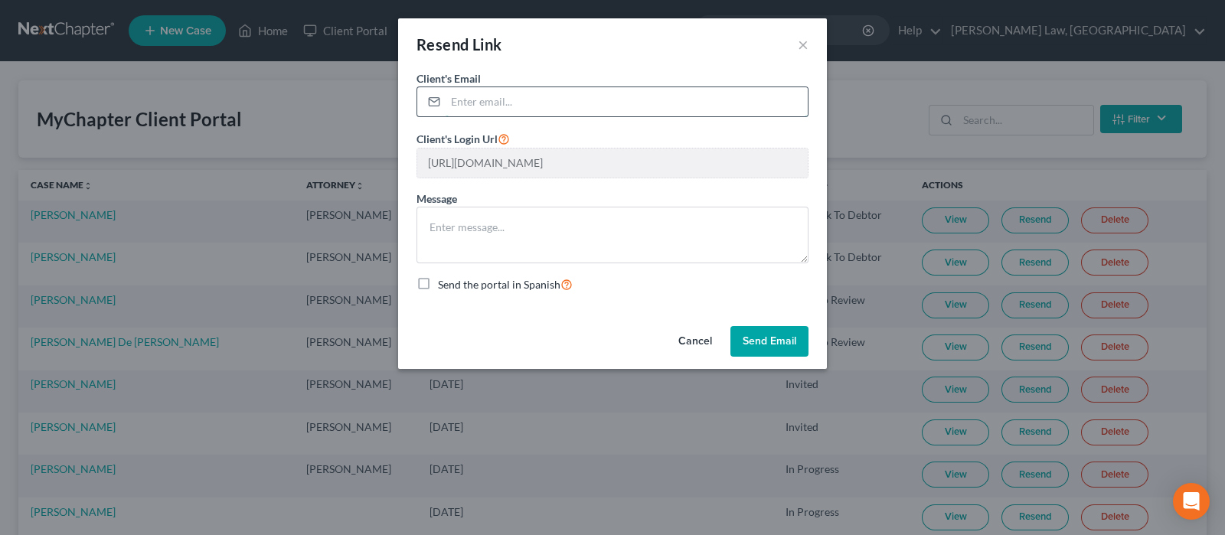
click at [540, 99] on input "email" at bounding box center [627, 101] width 362 height 29
paste input "[EMAIL_ADDRESS][DOMAIN_NAME]"
type input "[EMAIL_ADDRESS][DOMAIN_NAME]"
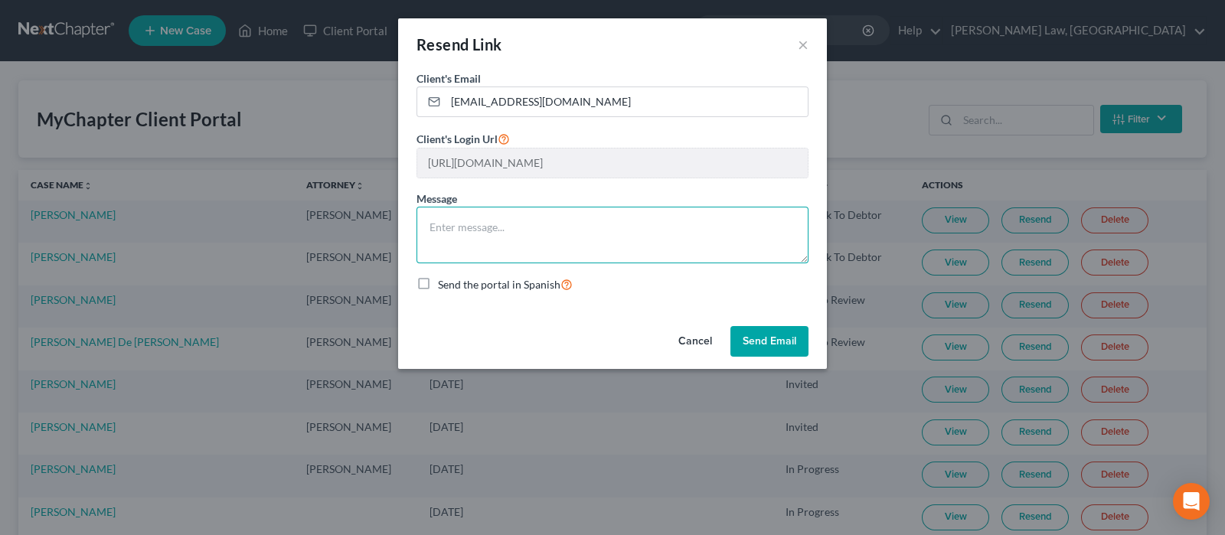
click at [513, 231] on textarea at bounding box center [612, 235] width 392 height 57
type textarea "CC'd"
click at [762, 342] on button "Send Email" at bounding box center [769, 341] width 78 height 31
